Goal: Go to known website: Access a specific website the user already knows

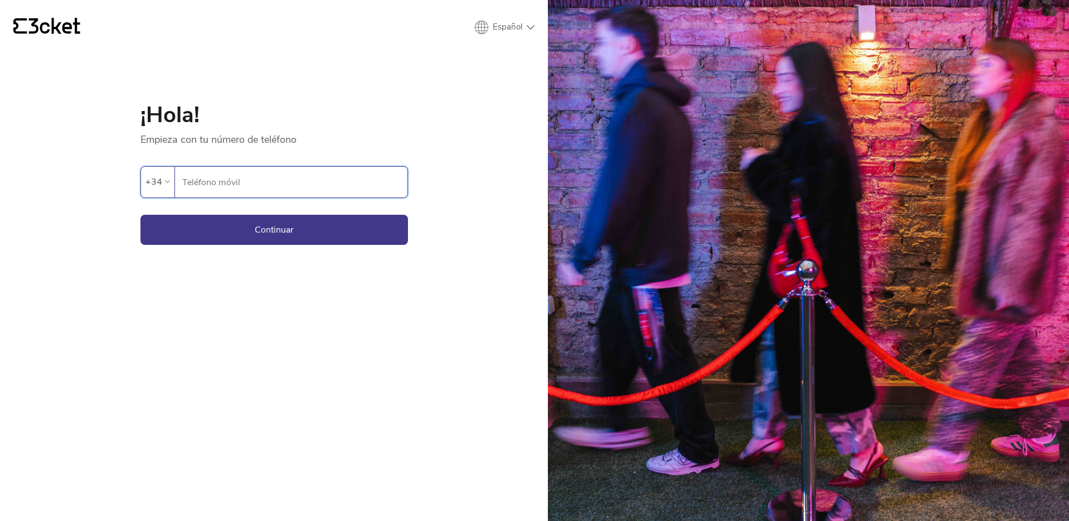
click at [256, 178] on input "Teléfono móvil" at bounding box center [295, 182] width 226 height 31
type input "671724176"
click at [258, 232] on button "Continuar" at bounding box center [274, 230] width 268 height 30
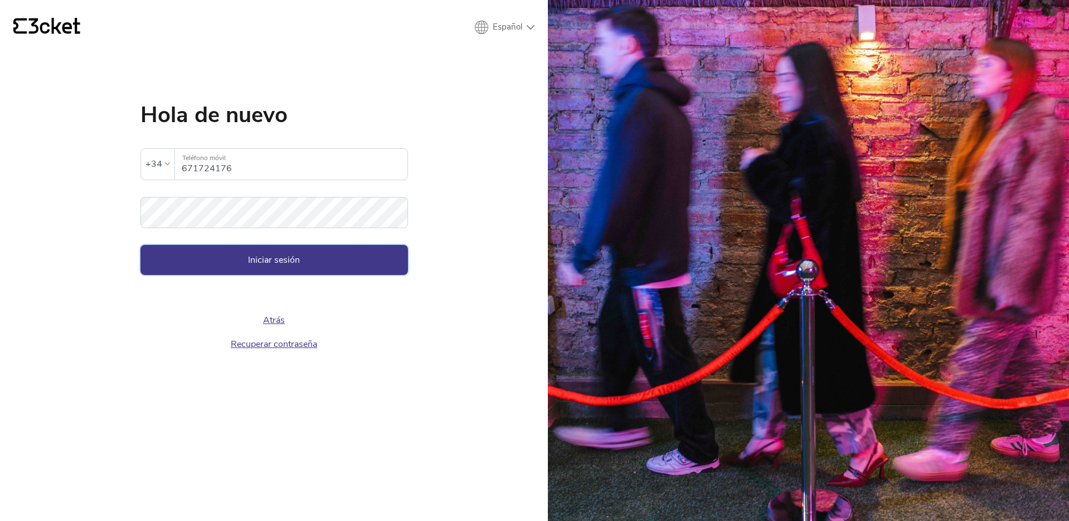
click at [237, 266] on button "Iniciar sesión" at bounding box center [274, 260] width 268 height 30
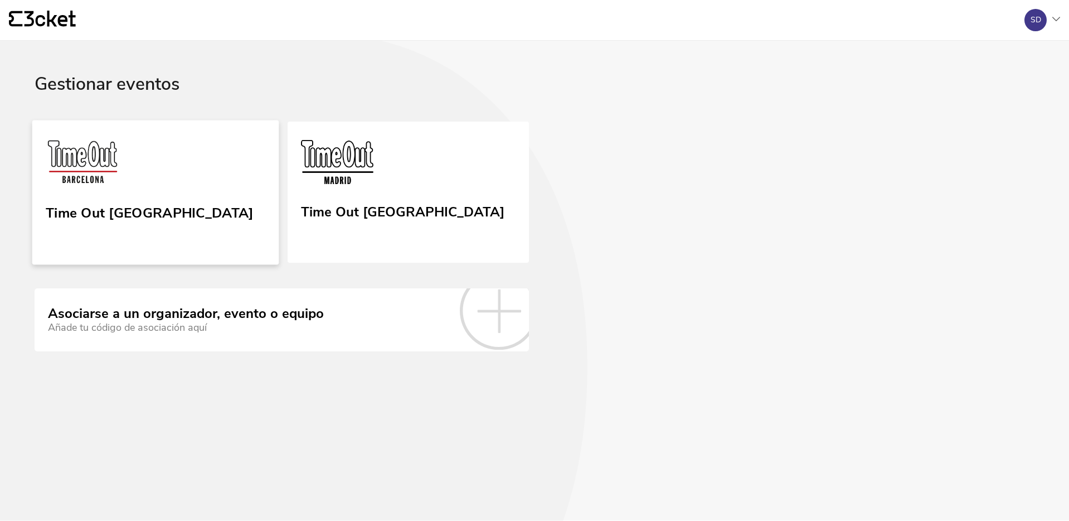
click at [203, 227] on link "Time Out [GEOGRAPHIC_DATA]" at bounding box center [155, 192] width 246 height 144
